Goal: Task Accomplishment & Management: Complete application form

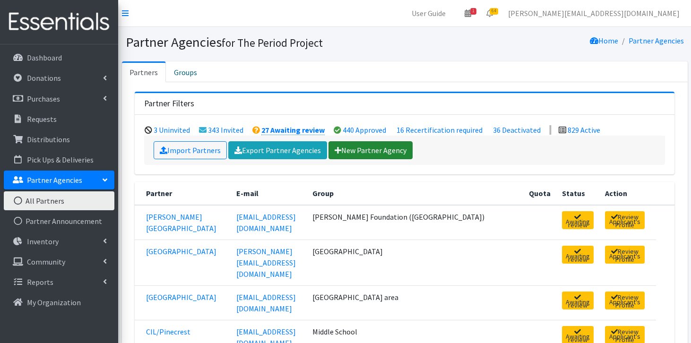
click at [371, 150] on link "New Partner Agency" at bounding box center [370, 150] width 84 height 18
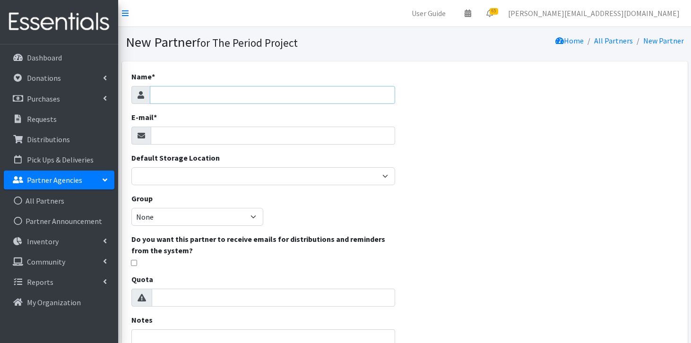
click at [315, 95] on input "Name *" at bounding box center [273, 95] width 246 height 18
type input "Union Grove High School"
click at [290, 133] on input "E-mail *" at bounding box center [273, 136] width 245 height 18
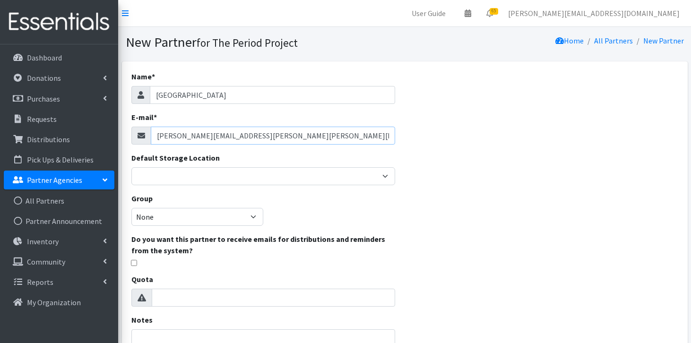
type input "priscilla.riner@henry.k12.ga.us"
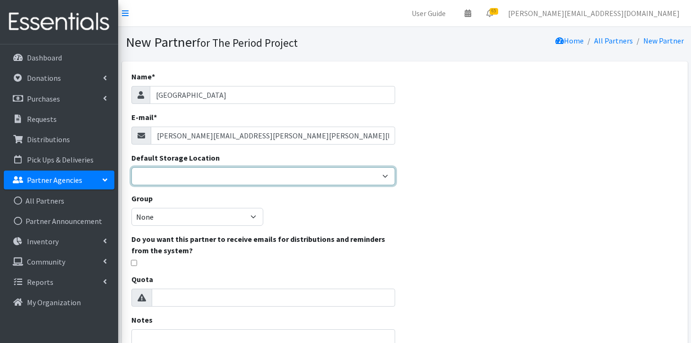
click at [221, 175] on select "Anderson HPP Atlanta, GA Charleston Charlotte Clemson University Columbia chapt…" at bounding box center [263, 176] width 264 height 18
select select "392"
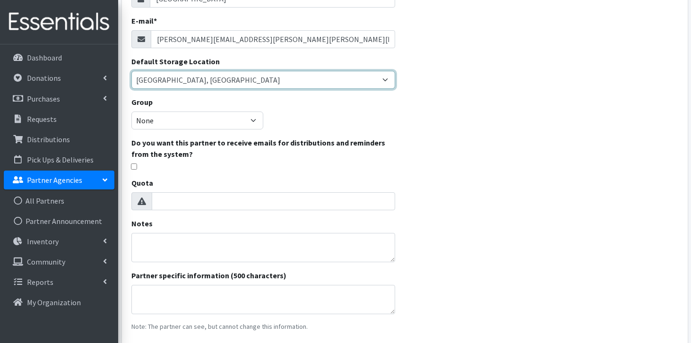
scroll to position [127, 0]
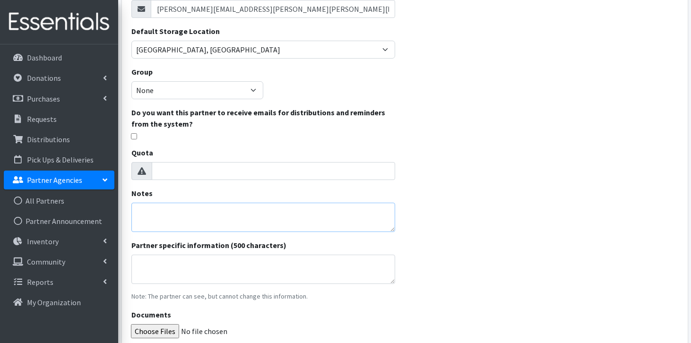
click at [232, 210] on textarea "Notes" at bounding box center [263, 217] width 264 height 29
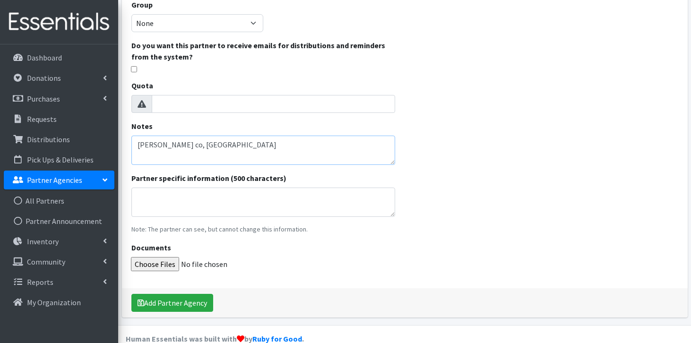
scroll to position [211, 0]
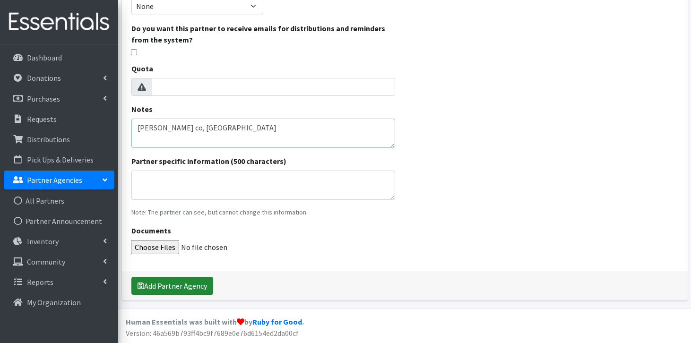
type textarea "henry co, GA"
click at [164, 284] on button "Add Partner Agency" at bounding box center [172, 286] width 82 height 18
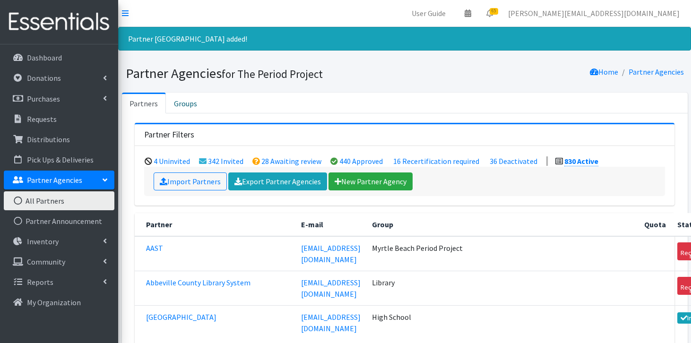
scroll to position [30119, 0]
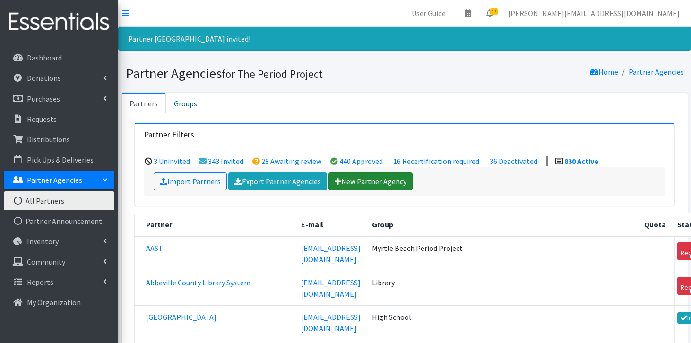
click at [343, 184] on link "New Partner Agency" at bounding box center [370, 181] width 84 height 18
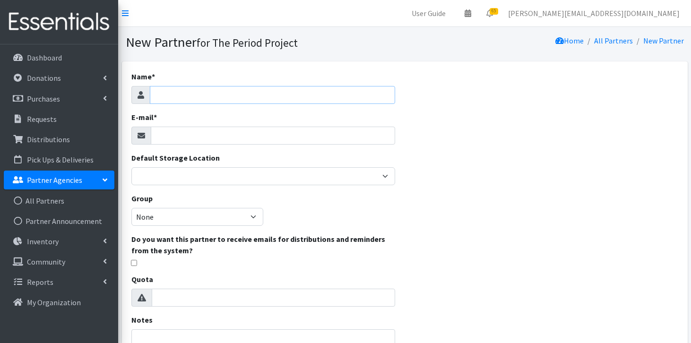
click at [301, 95] on input "Name *" at bounding box center [273, 95] width 246 height 18
click at [301, 95] on input "Union Grove Clinic Aid" at bounding box center [273, 95] width 246 height 18
type input "Union Grove Clinic Aid"
